Goal: Navigation & Orientation: Find specific page/section

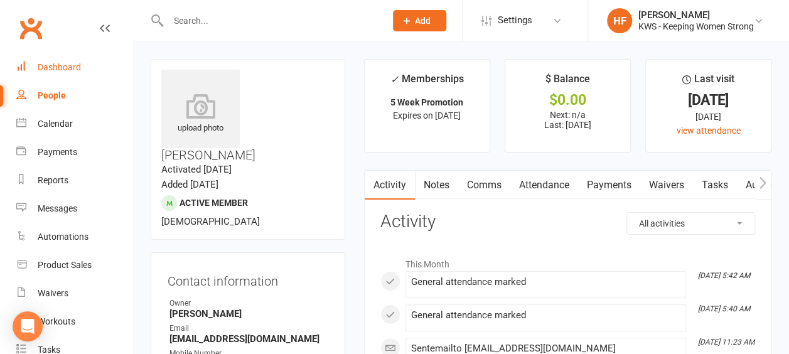
click at [72, 66] on div "Dashboard" at bounding box center [59, 67] width 43 height 10
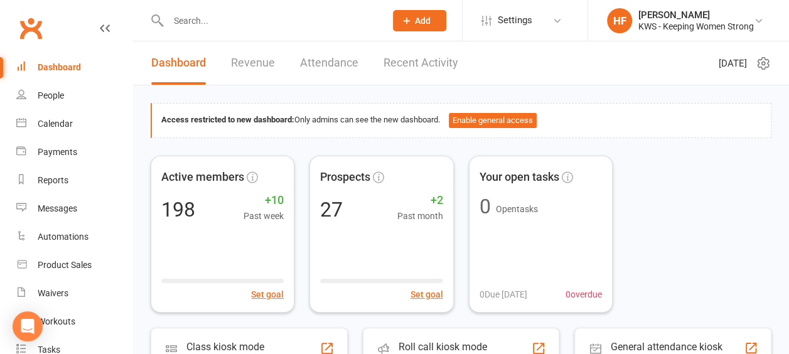
click at [415, 66] on link "Recent Activity" at bounding box center [420, 62] width 75 height 43
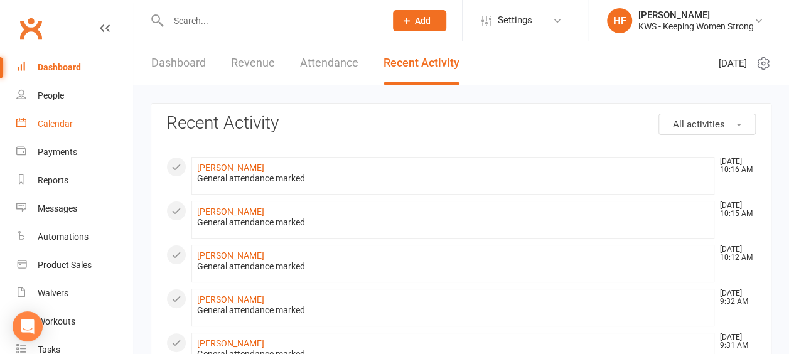
click at [65, 127] on div "Calendar" at bounding box center [55, 124] width 35 height 10
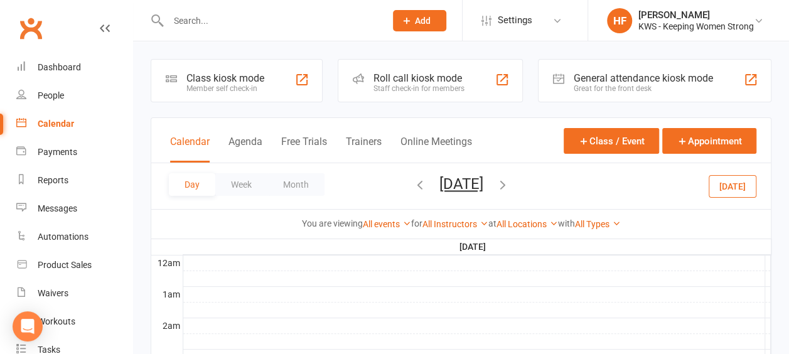
click at [510, 183] on icon "button" at bounding box center [503, 185] width 14 height 14
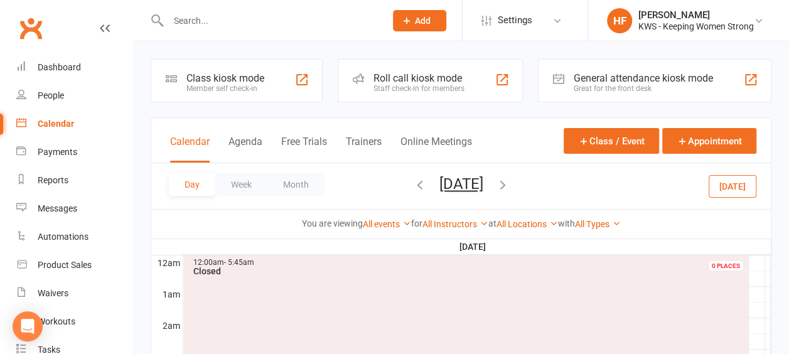
click at [510, 186] on icon "button" at bounding box center [503, 185] width 14 height 14
click at [413, 182] on icon "button" at bounding box center [420, 185] width 14 height 14
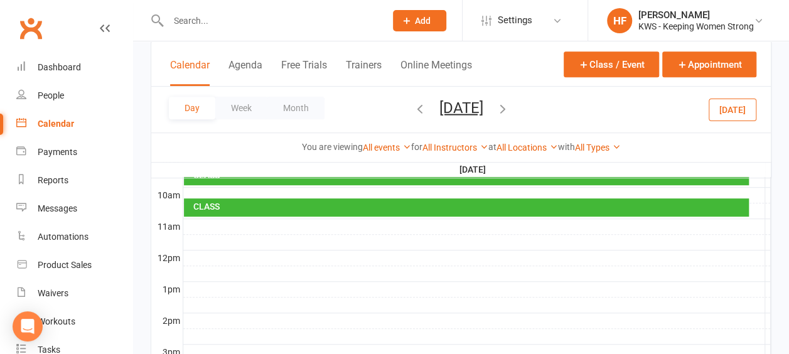
scroll to position [502, 0]
